Goal: Find specific page/section: Find specific page/section

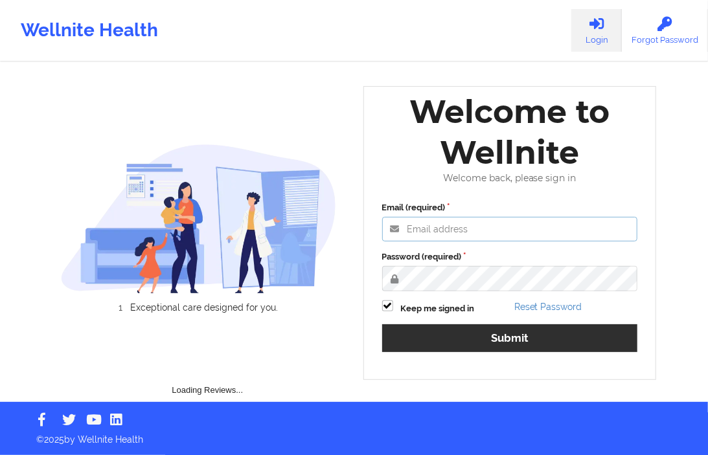
type input "[EMAIL_ADDRESS][DOMAIN_NAME]"
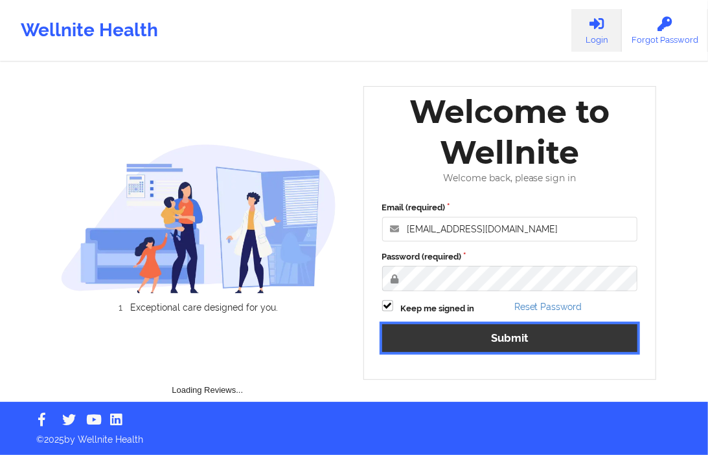
click at [474, 329] on button "Submit" at bounding box center [510, 339] width 256 height 28
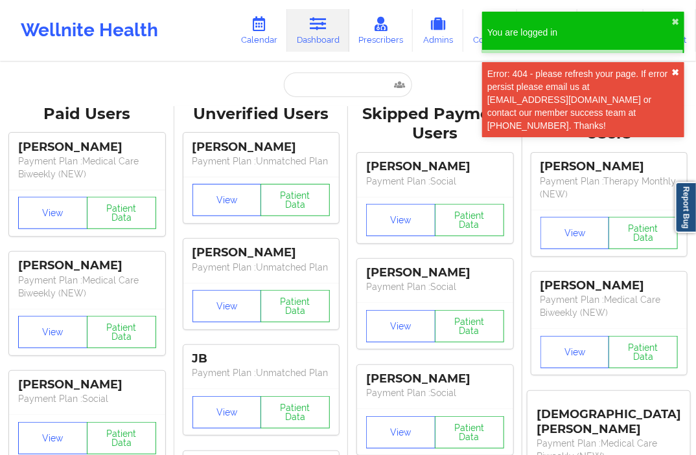
click at [675, 71] on button "✖︎" at bounding box center [675, 72] width 8 height 10
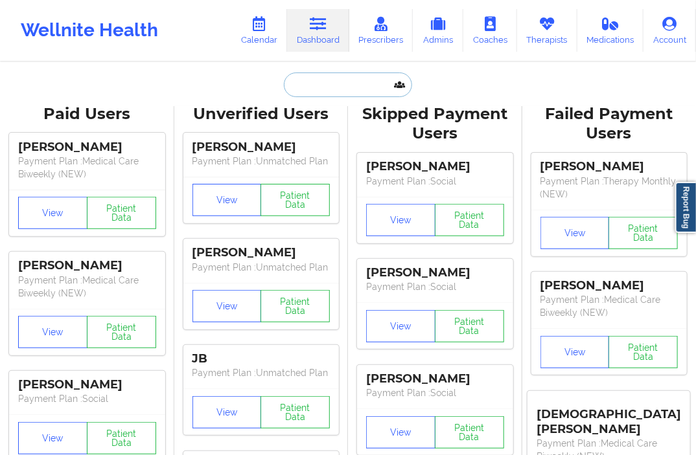
click at [303, 88] on input "text" at bounding box center [348, 85] width 128 height 25
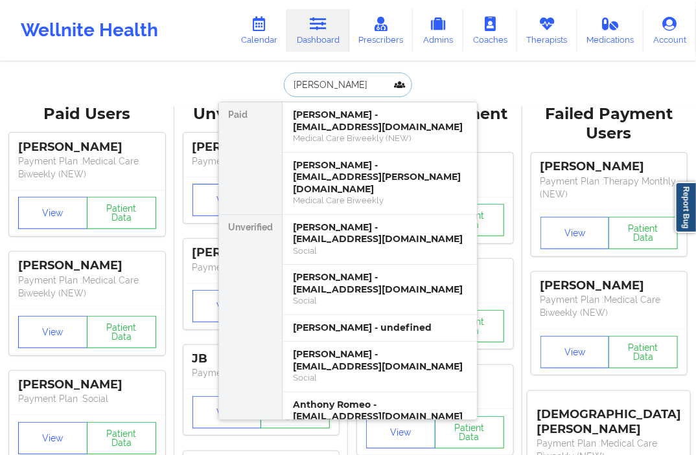
type input "[PERSON_NAME]"
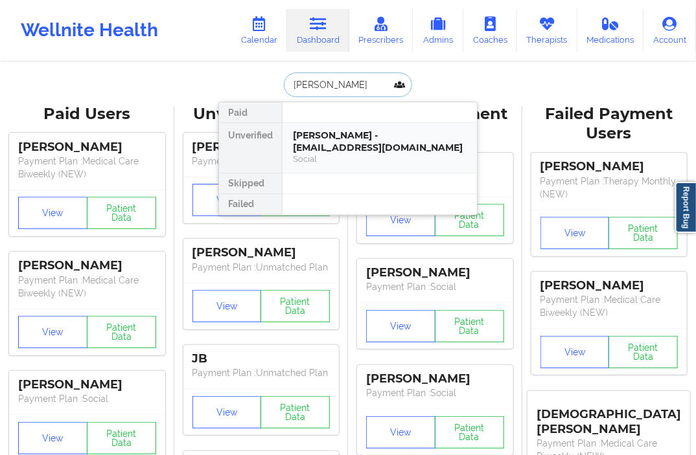
click at [314, 141] on div "[PERSON_NAME] - [EMAIL_ADDRESS][DOMAIN_NAME]" at bounding box center [380, 142] width 174 height 24
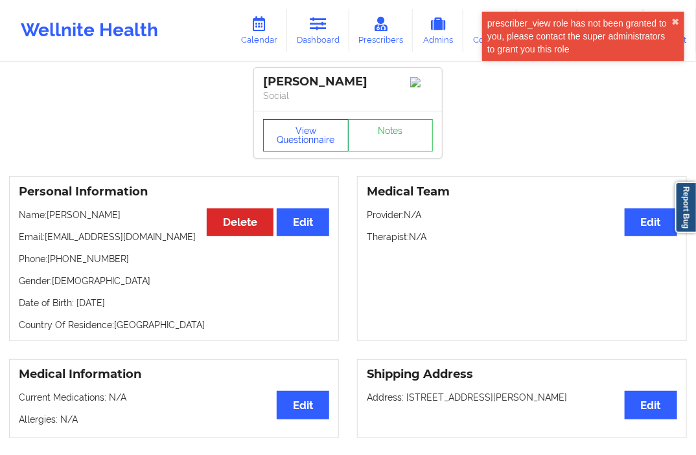
click at [312, 141] on button "View Questionnaire" at bounding box center [306, 135] width 86 height 32
click at [671, 15] on div "prescriber_view role has not been granted to you, please contact the super admi…" at bounding box center [583, 36] width 202 height 49
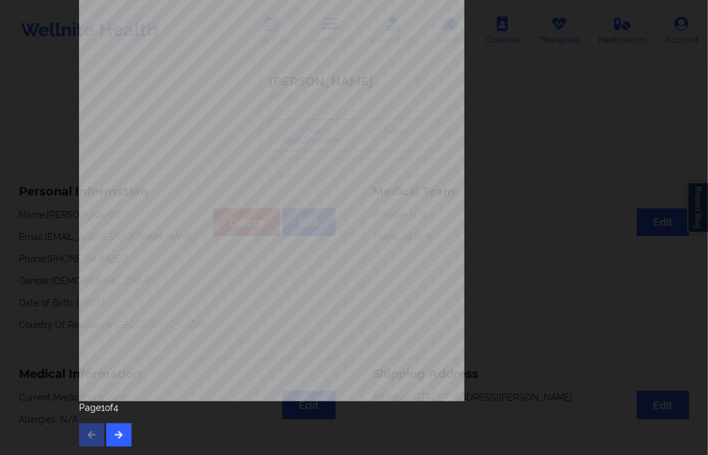
scroll to position [163, 0]
click at [117, 425] on button "button" at bounding box center [118, 434] width 25 height 23
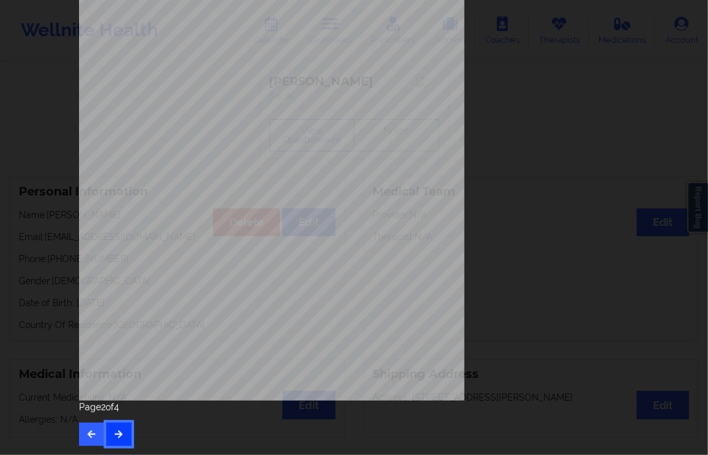
click at [114, 430] on icon "button" at bounding box center [118, 434] width 11 height 8
click at [120, 426] on button "button" at bounding box center [118, 434] width 25 height 23
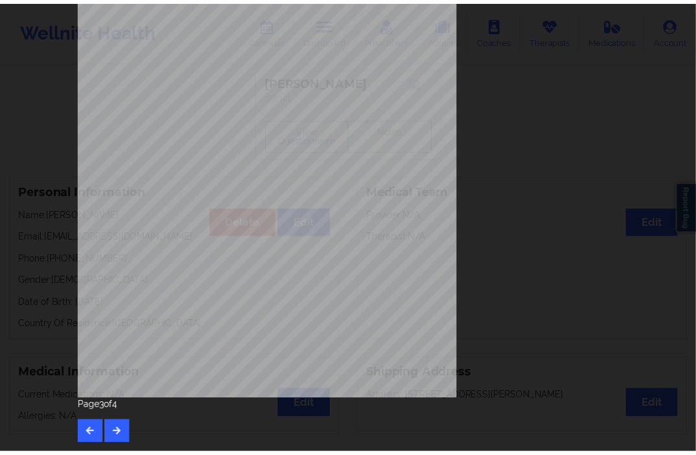
scroll to position [0, 0]
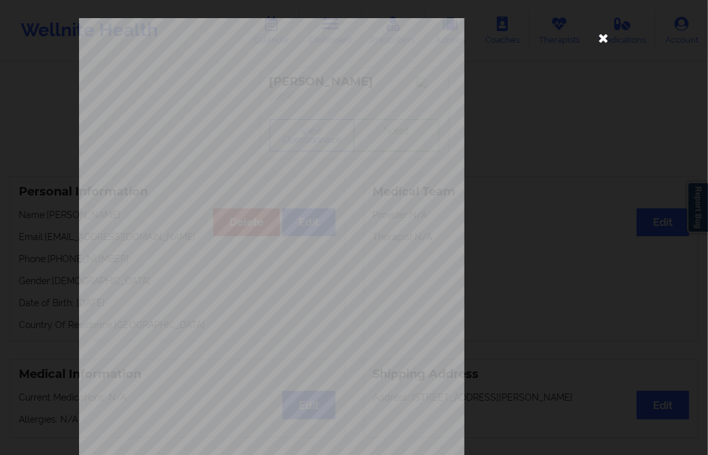
click at [597, 36] on icon at bounding box center [603, 37] width 21 height 21
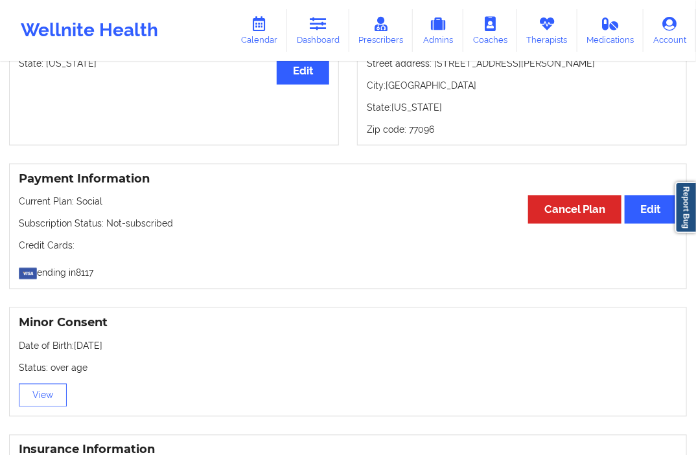
scroll to position [618, 0]
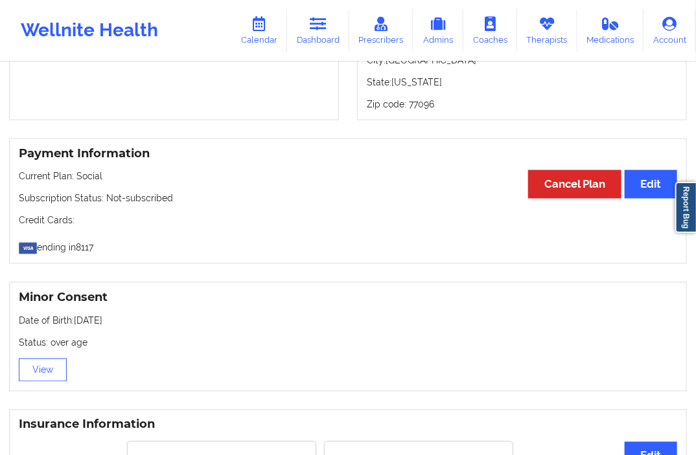
drag, startPoint x: 126, startPoint y: 318, endPoint x: 75, endPoint y: 327, distance: 51.3
click at [75, 327] on div "Minor Consent Date of Birth: [DEMOGRAPHIC_DATA] Status: over age View" at bounding box center [348, 336] width 678 height 109
copy p "[DATE]"
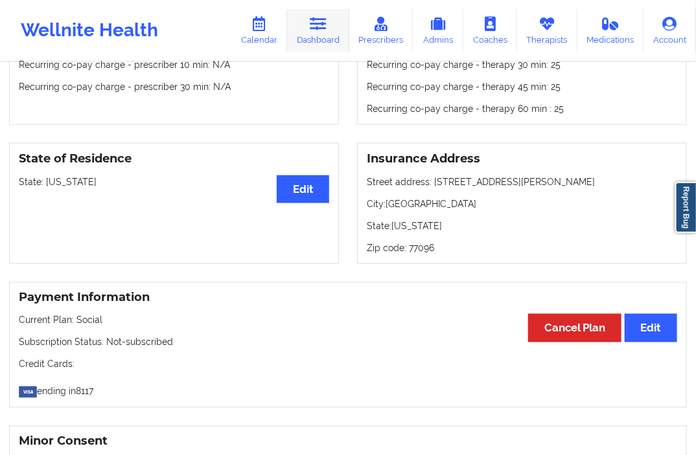
click at [327, 36] on link "Dashboard" at bounding box center [318, 30] width 62 height 43
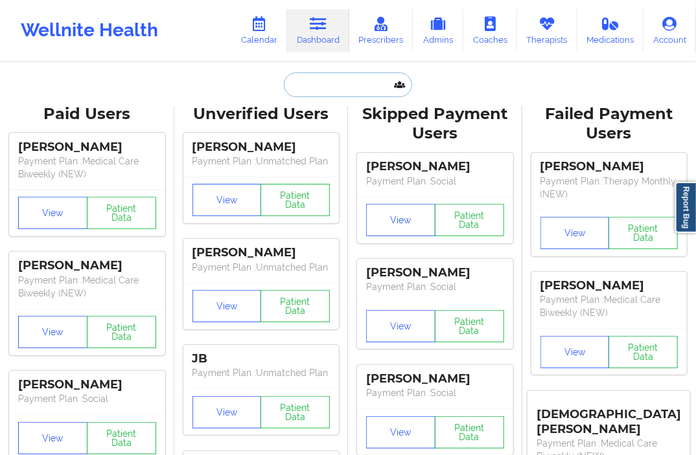
click at [315, 85] on input "text" at bounding box center [348, 85] width 128 height 25
paste input "[PERSON_NAME][EMAIL_ADDRESS][DOMAIN_NAME]"
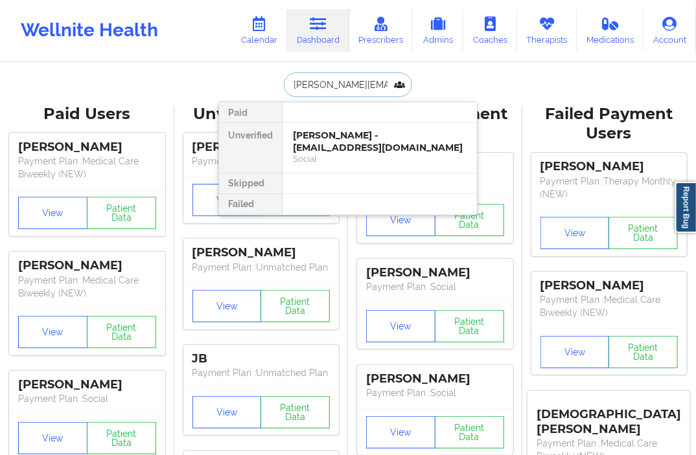
type input "[PERSON_NAME][EMAIL_ADDRESS][DOMAIN_NAME]"
click at [301, 131] on div "[PERSON_NAME] - [PERSON_NAME][EMAIL_ADDRESS][DOMAIN_NAME]" at bounding box center [380, 142] width 174 height 24
